Goal: Find specific page/section: Find specific page/section

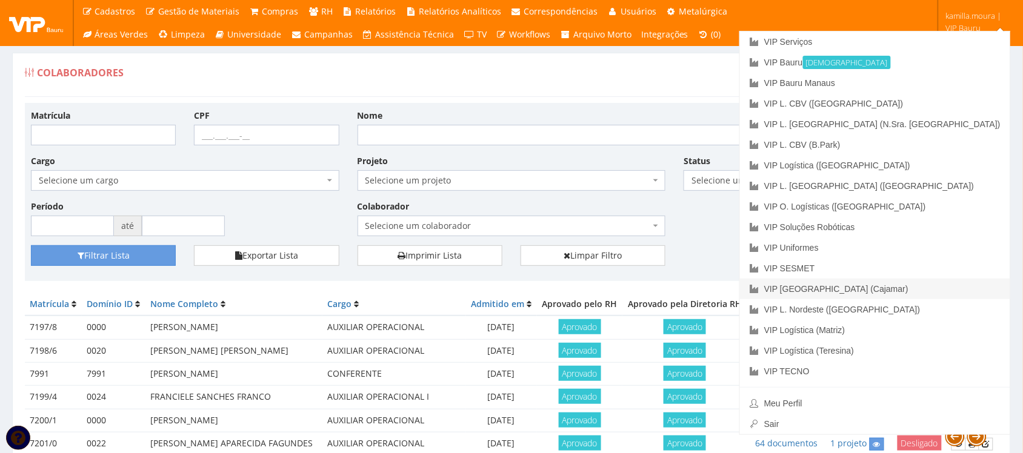
click at [941, 287] on link "VIP [GEOGRAPHIC_DATA] (Cajamar)" at bounding box center [875, 289] width 270 height 21
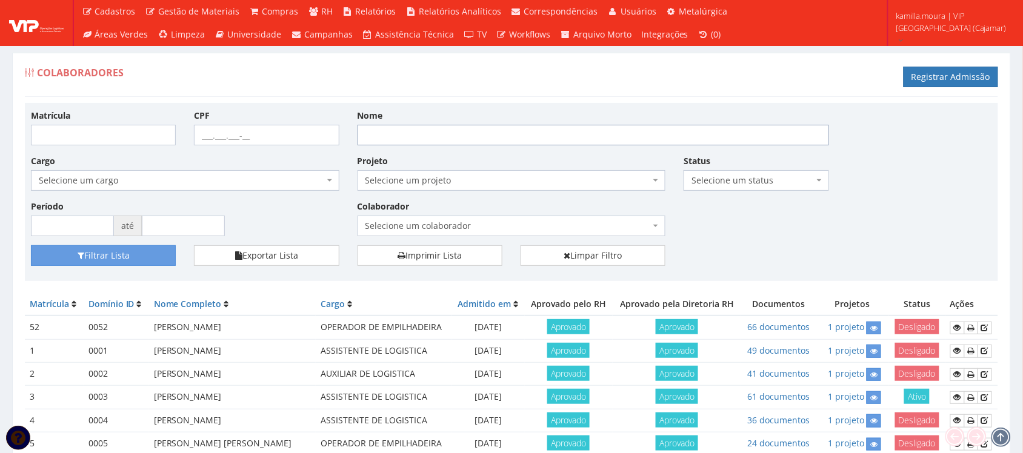
click at [449, 130] on input "Nome" at bounding box center [593, 135] width 471 height 21
type input "[PERSON_NAME]"
click at [131, 259] on button "Filtrar Lista" at bounding box center [103, 255] width 145 height 21
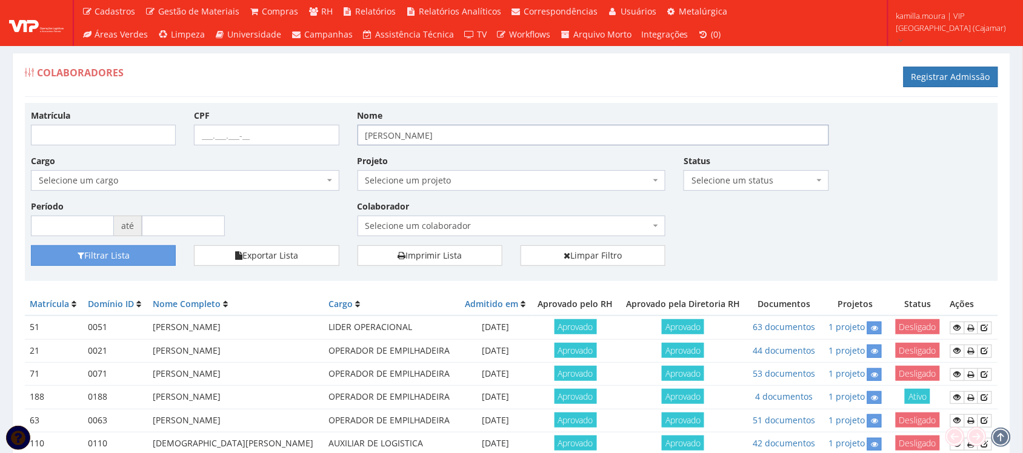
drag, startPoint x: 459, startPoint y: 139, endPoint x: 445, endPoint y: 139, distance: 13.3
click at [445, 139] on input "[PERSON_NAME]" at bounding box center [593, 135] width 471 height 21
click at [959, 329] on icon at bounding box center [957, 328] width 7 height 8
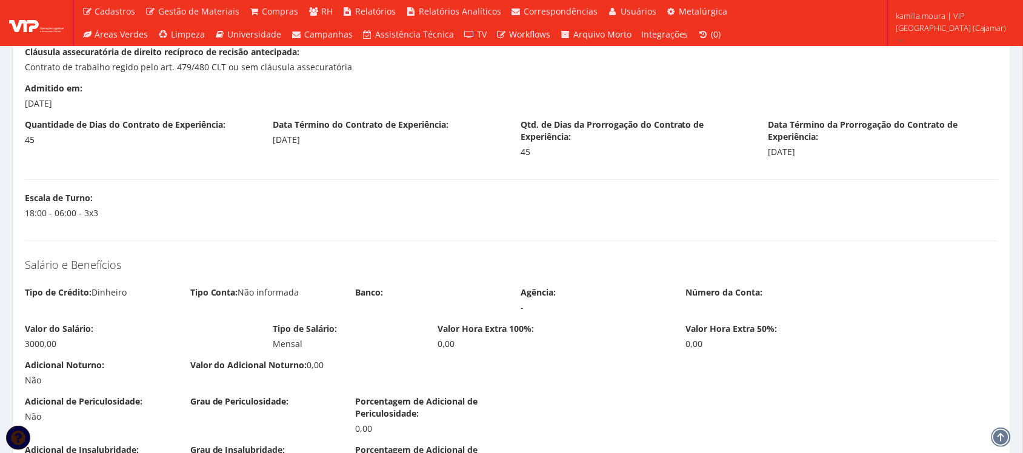
scroll to position [1212, 0]
